Goal: Information Seeking & Learning: Learn about a topic

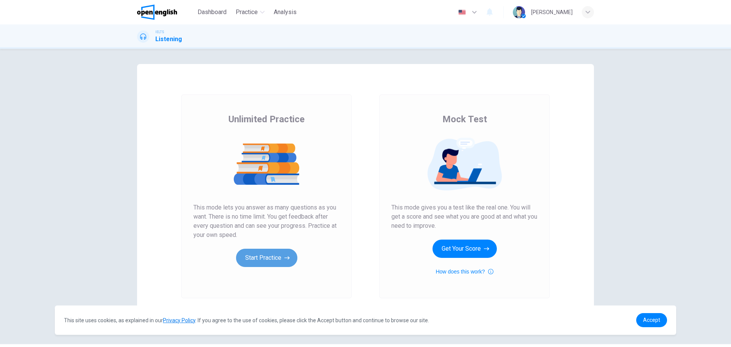
click at [277, 257] on button "Start Practice" at bounding box center [266, 258] width 61 height 18
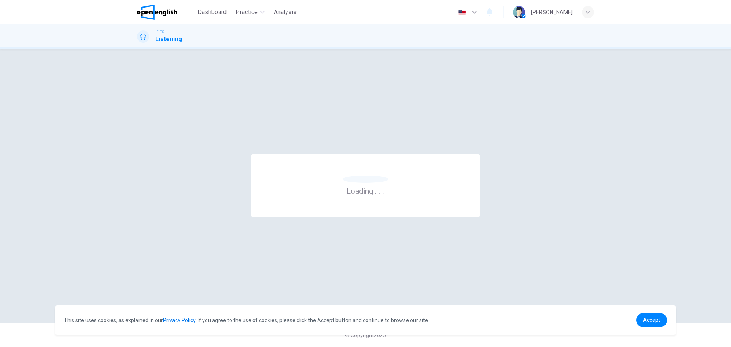
click at [277, 257] on div "Loading . . ." at bounding box center [365, 185] width 457 height 243
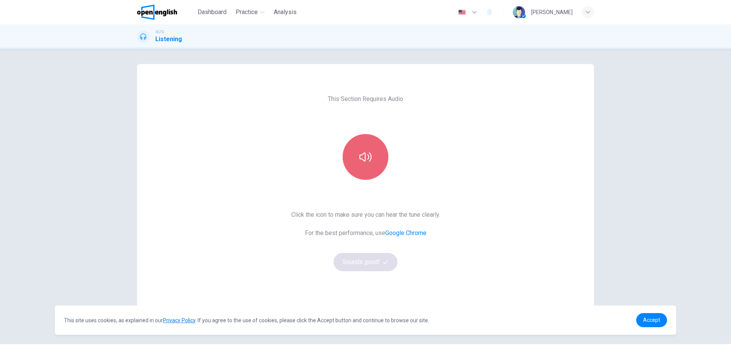
click at [359, 156] on icon "button" at bounding box center [365, 156] width 12 height 9
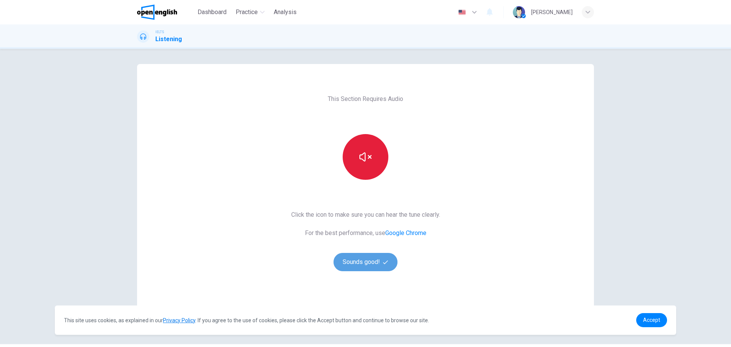
click at [373, 264] on button "Sounds good!" at bounding box center [365, 262] width 64 height 18
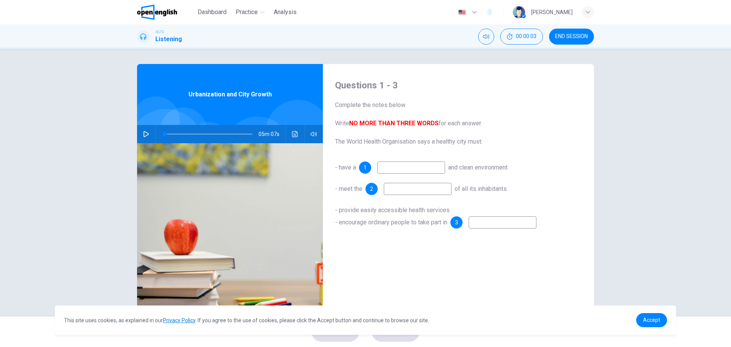
click at [137, 134] on div "05m 07s" at bounding box center [230, 134] width 186 height 18
click at [143, 134] on icon "button" at bounding box center [146, 134] width 6 height 6
click at [144, 134] on icon "button" at bounding box center [146, 134] width 6 height 6
click at [402, 163] on input at bounding box center [411, 167] width 68 height 12
click at [403, 165] on input at bounding box center [411, 167] width 68 height 12
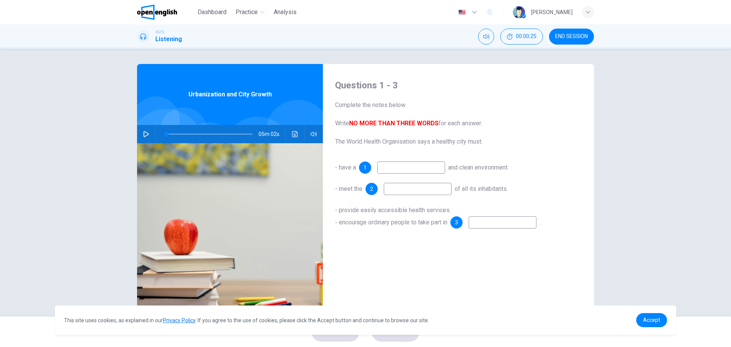
click at [148, 133] on button "button" at bounding box center [146, 134] width 12 height 18
click at [397, 167] on input at bounding box center [411, 167] width 68 height 12
click at [174, 134] on span at bounding box center [175, 134] width 5 height 5
click at [299, 133] on div "04m 18s" at bounding box center [230, 134] width 186 height 18
click at [295, 133] on button "Click to see the audio transcription" at bounding box center [295, 134] width 12 height 18
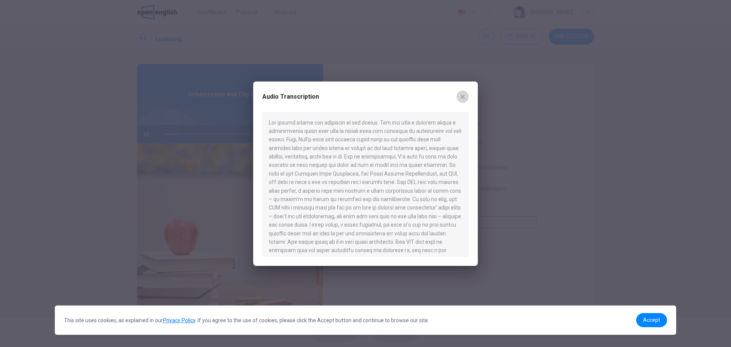
click at [462, 97] on icon "button" at bounding box center [462, 97] width 6 height 6
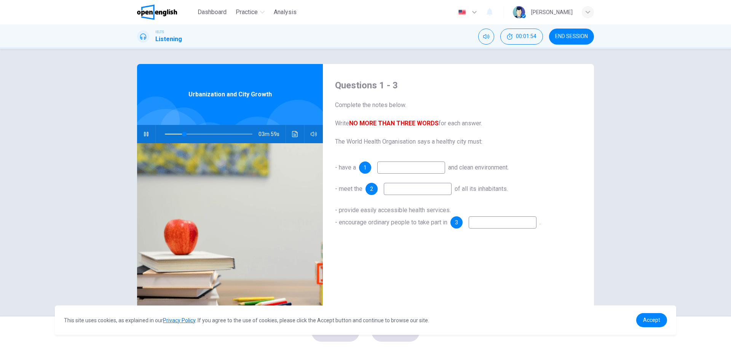
type input "**"
click at [578, 33] on span "END SESSION" at bounding box center [571, 36] width 33 height 6
